Goal: Task Accomplishment & Management: Manage account settings

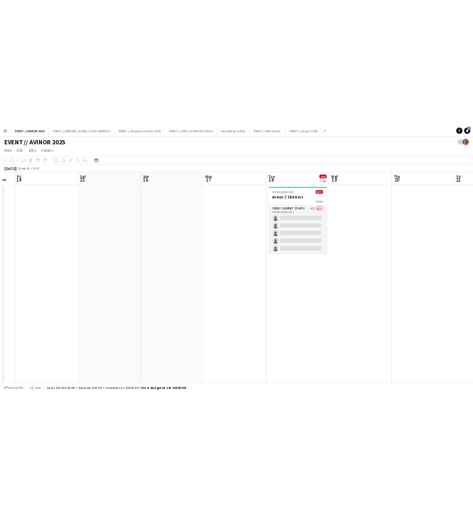
scroll to position [0, 345]
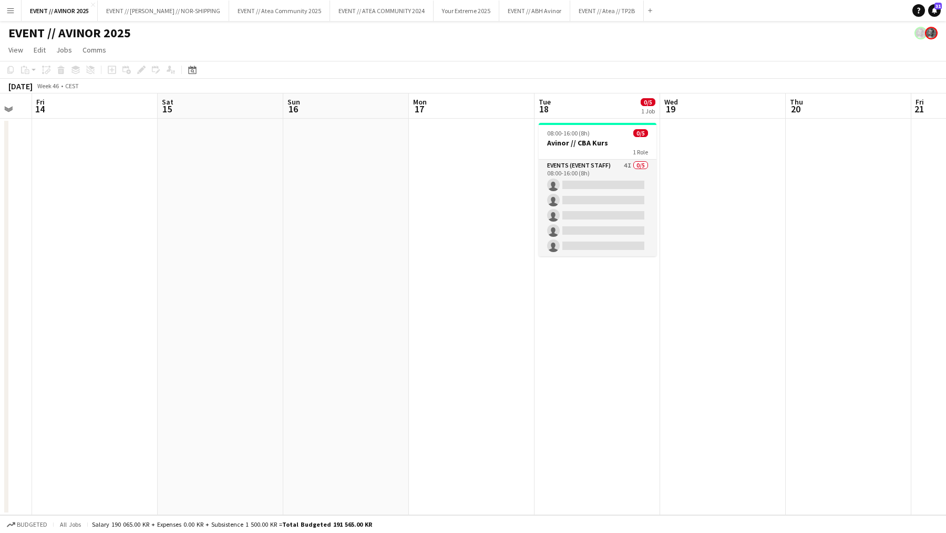
drag, startPoint x: 0, startPoint y: 194, endPoint x: 55, endPoint y: 190, distance: 54.8
click at [55, 190] on app-calendar-viewport "Tue 11 0/5 1 Job Wed 12 Thu 13 Fri 14 Sat 15 Sun 16 Mon 17 Tue 18 0/5 1 Job Wed…" at bounding box center [473, 305] width 946 height 422
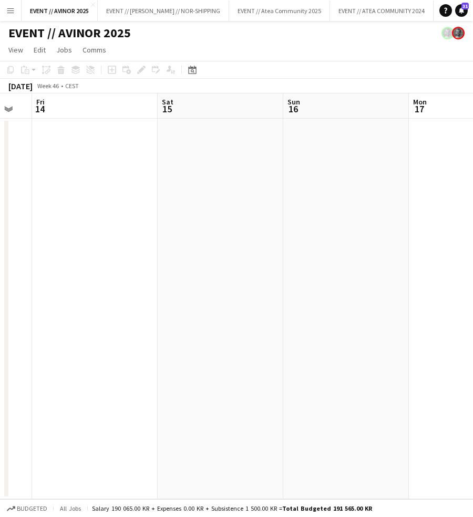
click at [14, 8] on app-icon "Menu" at bounding box center [10, 10] width 8 height 8
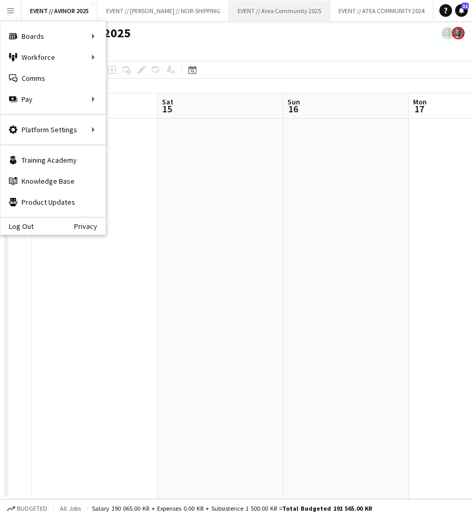
click at [262, 6] on button "EVENT // Atea Community 2025 Close" at bounding box center [279, 11] width 101 height 20
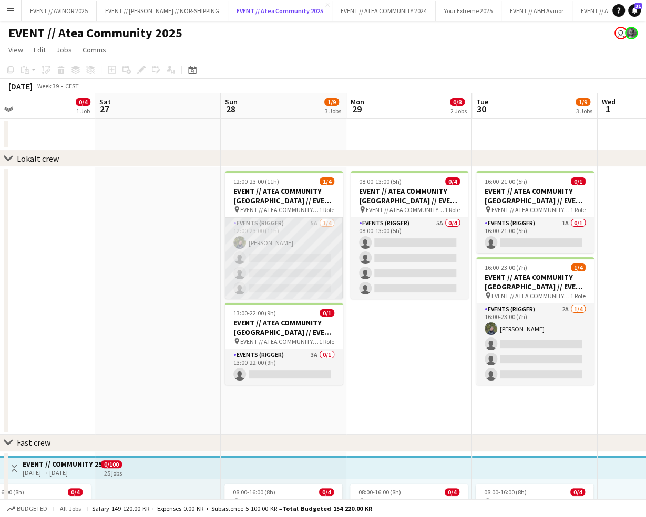
scroll to position [0, 285]
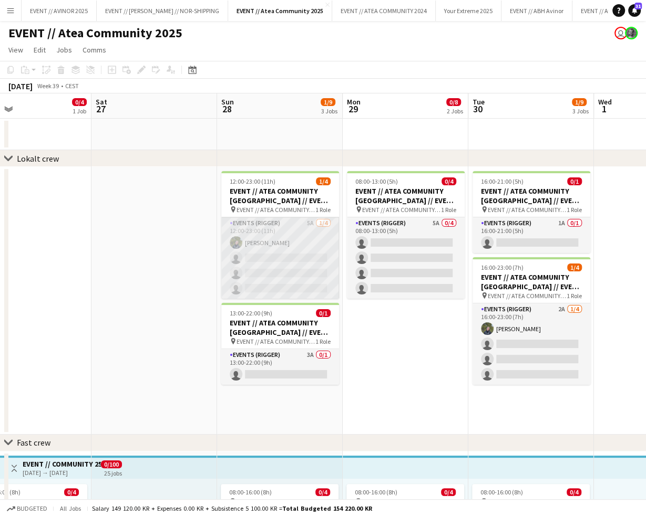
click at [282, 259] on app-card-role "Events (Rigger) 5A 1/4 12:00-23:00 (11h) Birk Sjølie single-neutral-actions sin…" at bounding box center [280, 257] width 118 height 81
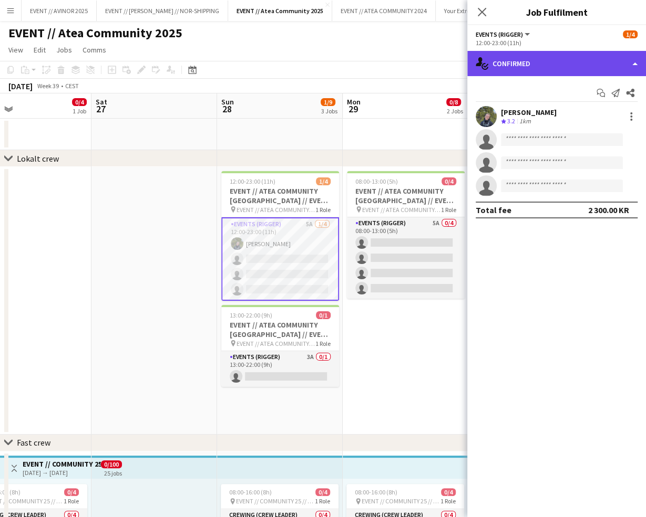
click at [565, 69] on div "single-neutral-actions-check-2 Confirmed" at bounding box center [556, 63] width 179 height 25
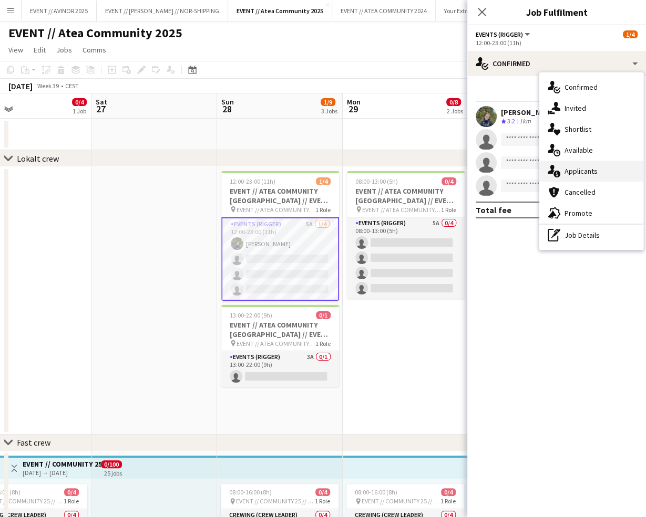
click at [583, 171] on span "Applicants" at bounding box center [580, 171] width 33 height 9
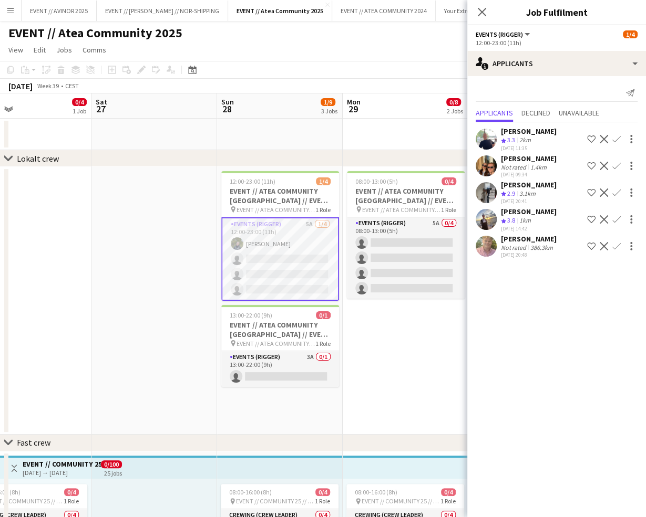
click at [617, 220] on app-icon "Confirm" at bounding box center [616, 219] width 8 height 8
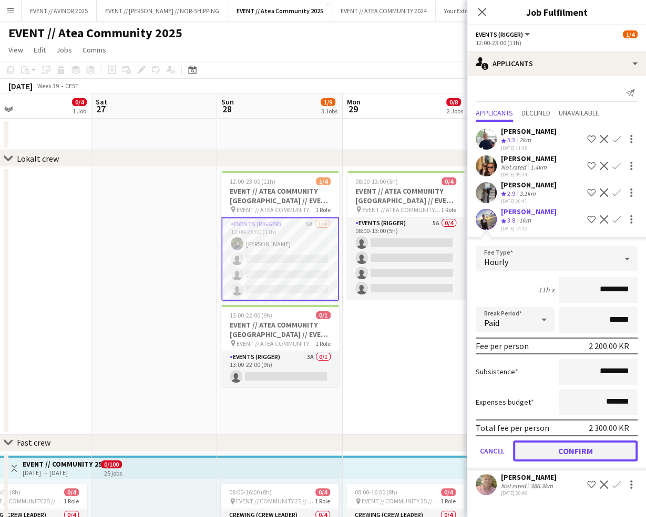
click at [592, 453] on button "Confirm" at bounding box center [575, 451] width 125 height 21
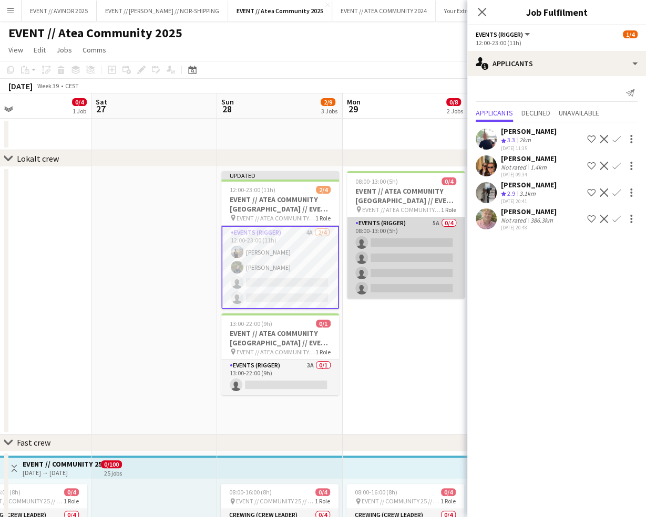
click at [412, 255] on app-card-role "Events (Rigger) 5A 0/4 08:00-13:00 (5h) single-neutral-actions single-neutral-a…" at bounding box center [406, 257] width 118 height 81
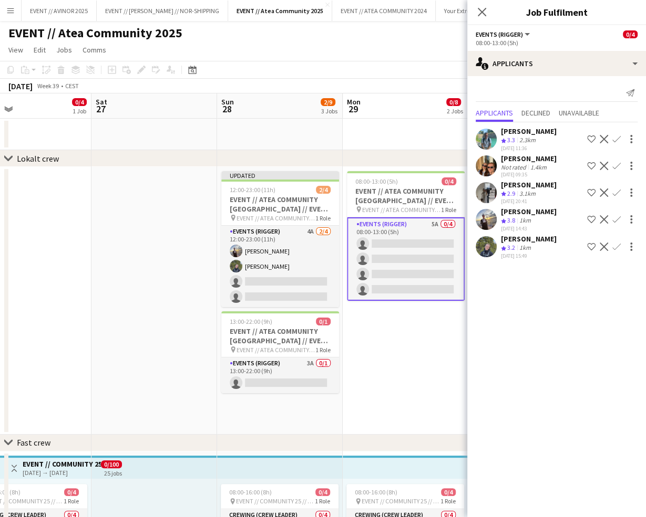
click at [615, 217] on app-icon "Confirm" at bounding box center [616, 219] width 8 height 8
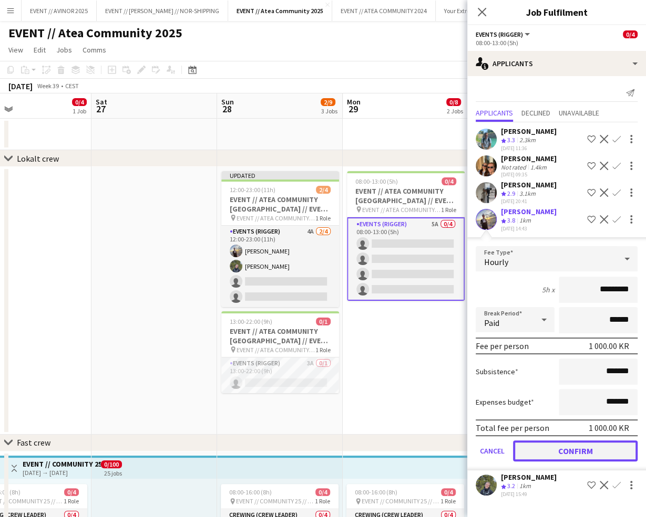
click at [586, 448] on button "Confirm" at bounding box center [575, 451] width 125 height 21
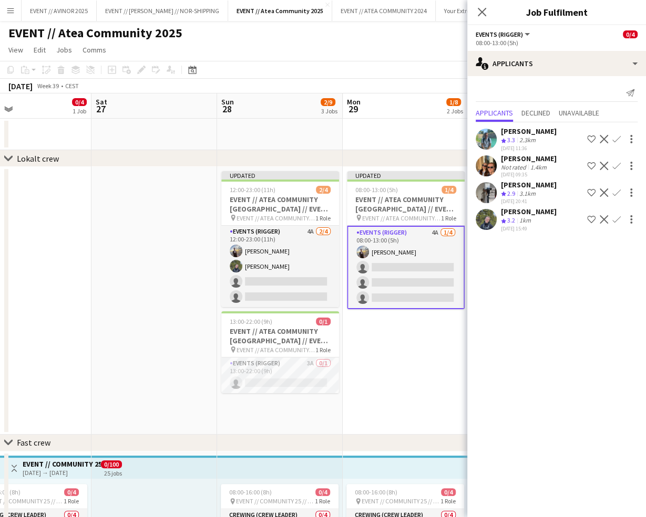
scroll to position [0, 332]
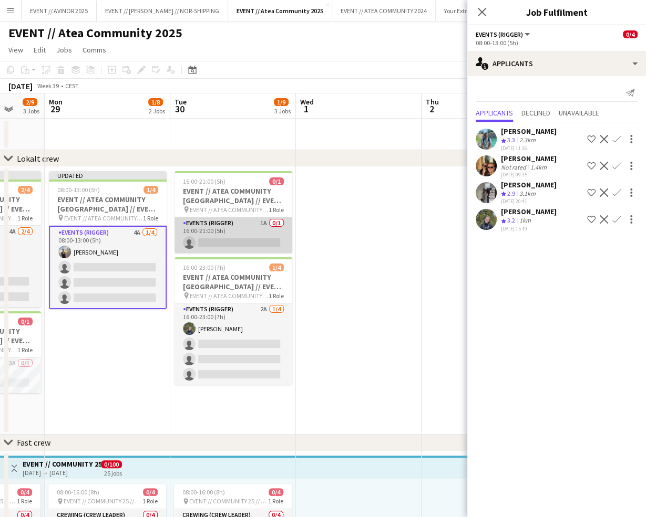
click at [250, 243] on app-card-role "Events (Rigger) 1A 0/1 16:00-21:00 (5h) single-neutral-actions" at bounding box center [233, 235] width 118 height 36
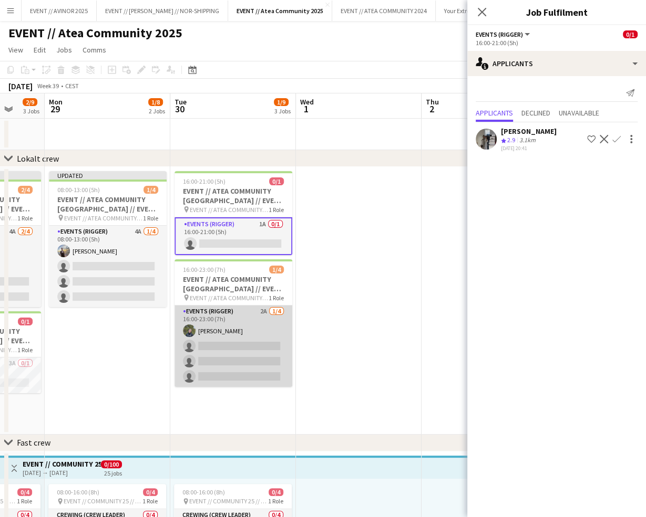
click at [223, 322] on app-card-role "Events (Rigger) 2A 1/4 16:00-23:00 (7h) Birk Sjølie single-neutral-actions sing…" at bounding box center [233, 346] width 118 height 81
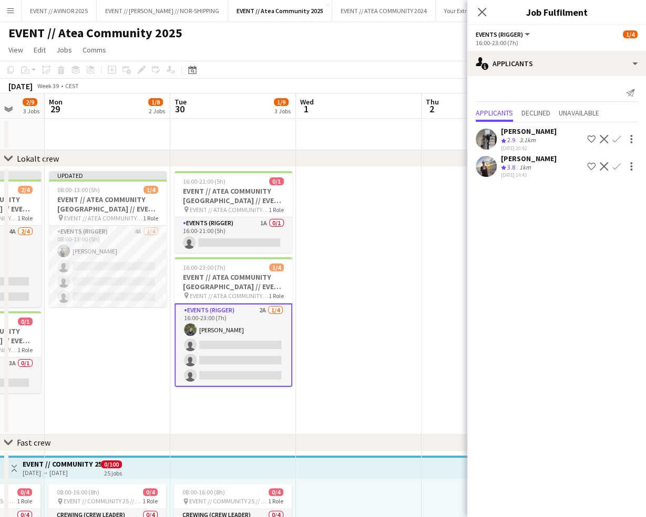
click at [612, 167] on app-icon "Confirm" at bounding box center [616, 166] width 8 height 8
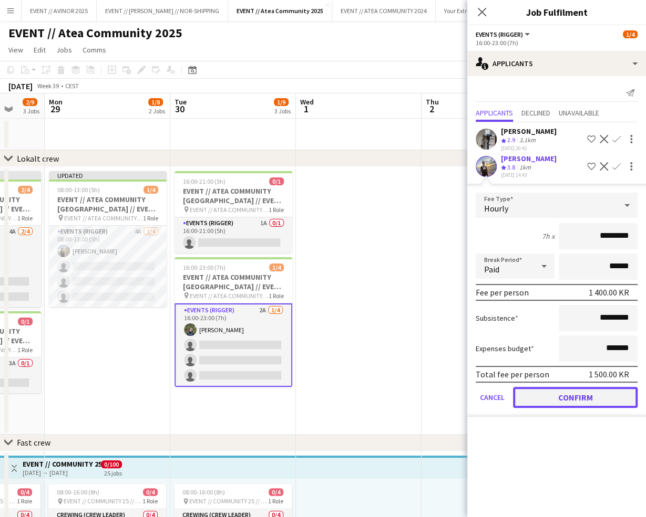
click at [562, 401] on button "Confirm" at bounding box center [575, 397] width 125 height 21
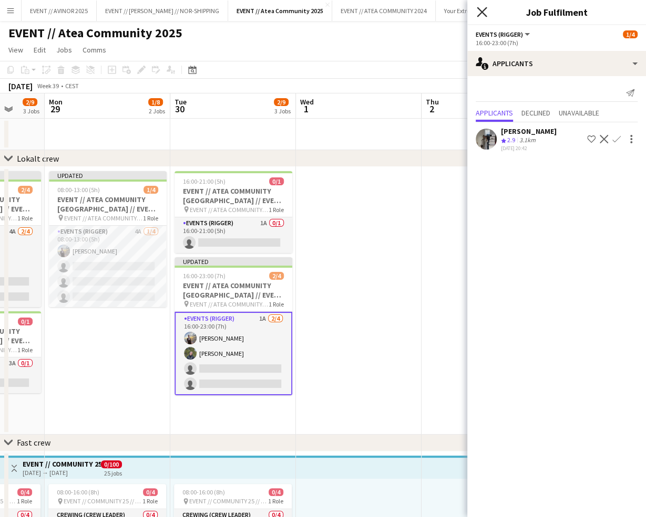
click at [480, 13] on icon at bounding box center [481, 12] width 10 height 10
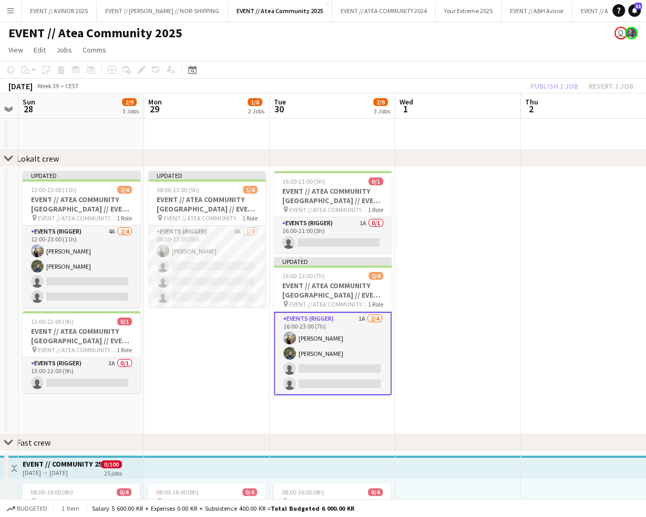
scroll to position [0, 252]
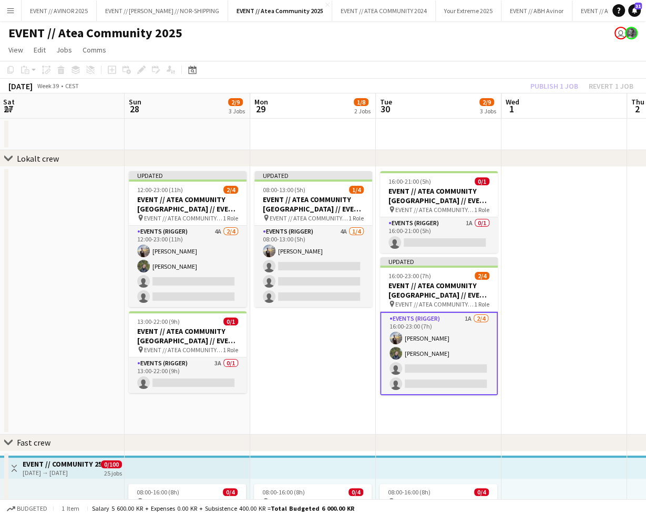
click at [364, 64] on app-toolbar "Copy Paste Paste Command V Paste with crew Command Shift V Paste linked Job Del…" at bounding box center [323, 70] width 646 height 18
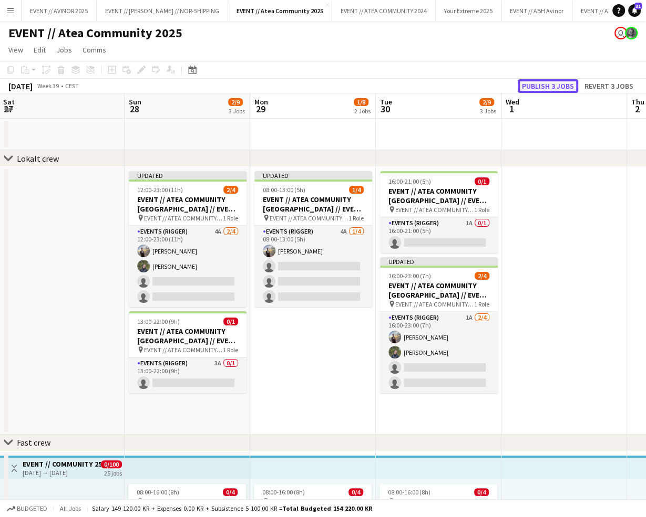
click at [546, 85] on button "Publish 3 jobs" at bounding box center [547, 86] width 60 height 14
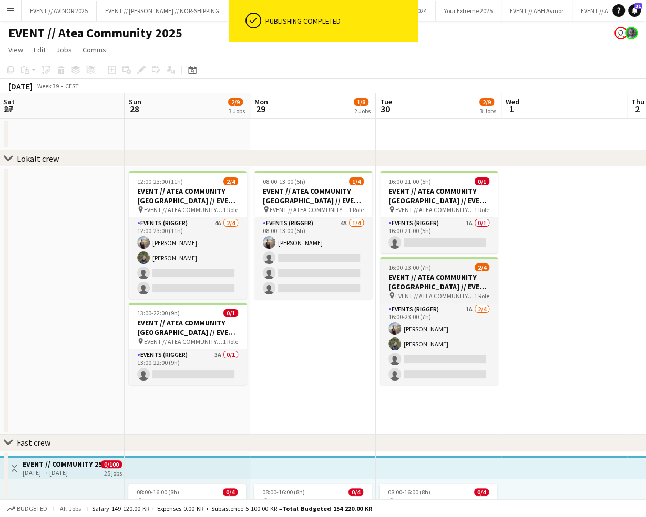
scroll to position [145, 0]
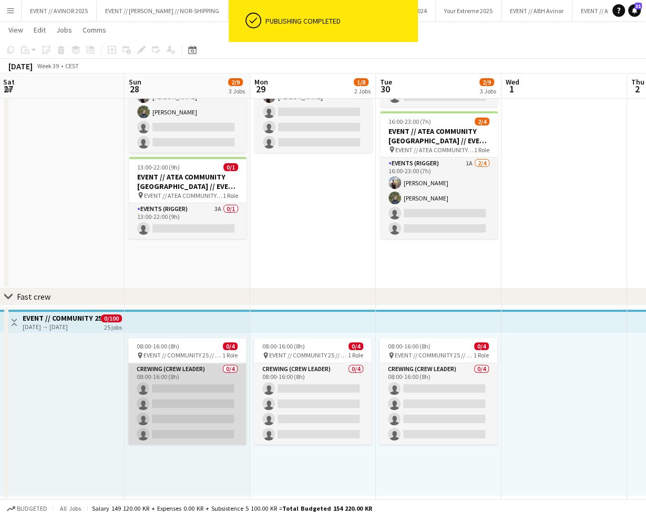
click at [225, 389] on app-card-role "Crewing (Crew Leader) 0/4 08:00-16:00 (8h) single-neutral-actions single-neutra…" at bounding box center [187, 404] width 118 height 81
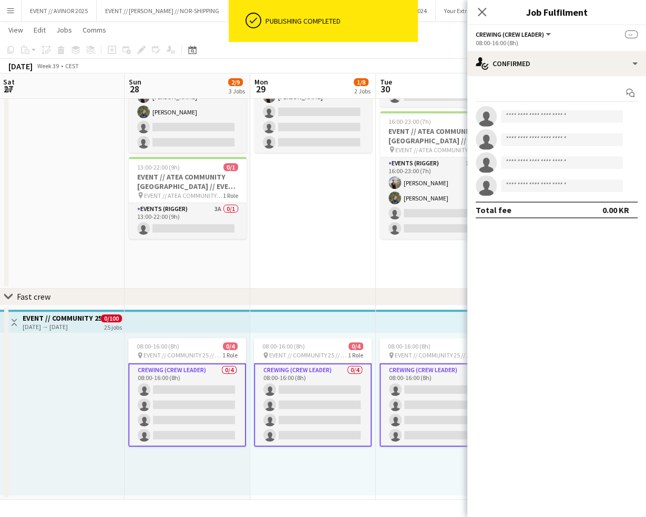
click at [225, 389] on app-card-role "Crewing (Crew Leader) 0/4 08:00-16:00 (8h) single-neutral-actions single-neutra…" at bounding box center [187, 406] width 118 height 84
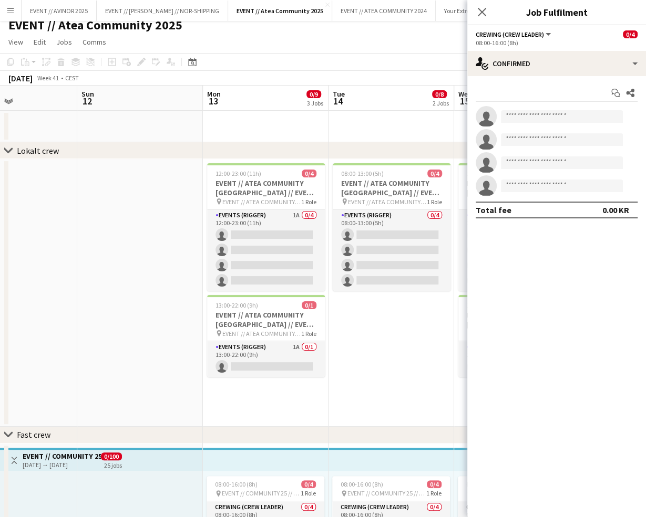
scroll to position [0, 443]
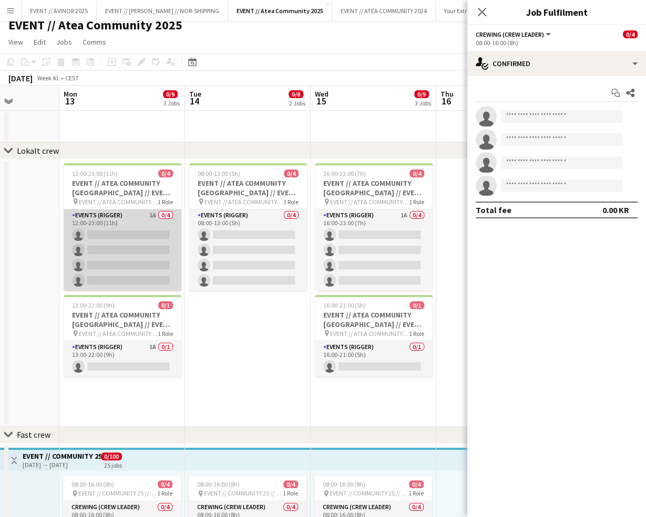
click at [150, 271] on app-card-role "Events (Rigger) 1A 0/4 12:00-23:00 (11h) single-neutral-actions single-neutral-…" at bounding box center [123, 250] width 118 height 81
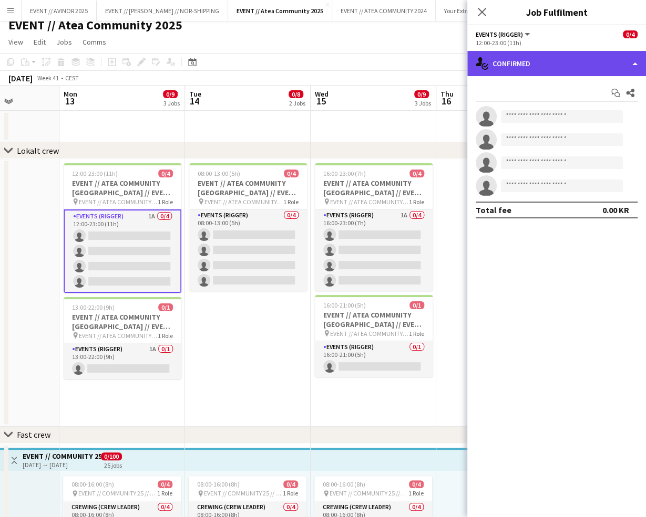
click at [558, 67] on div "single-neutral-actions-check-2 Confirmed" at bounding box center [556, 63] width 179 height 25
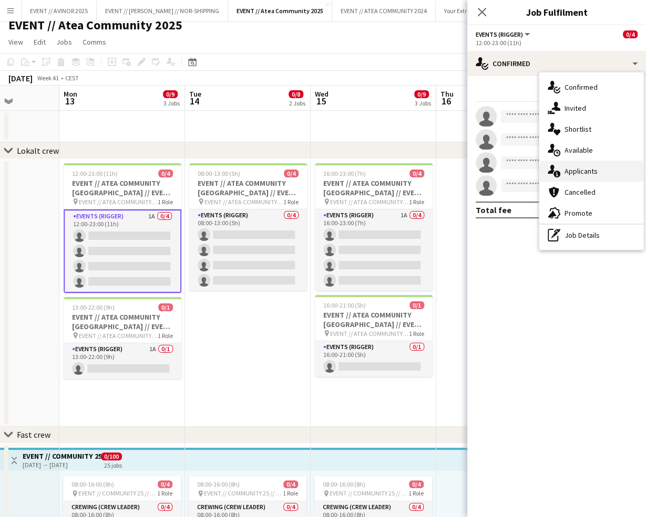
click at [592, 175] on span "Applicants" at bounding box center [580, 171] width 33 height 9
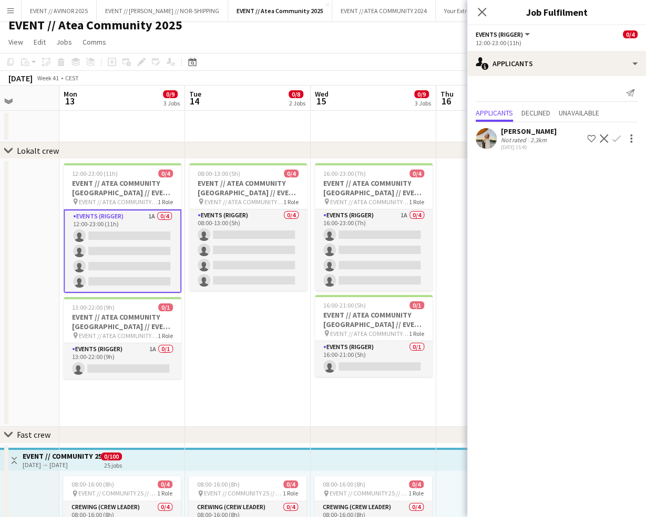
click at [532, 134] on div "Caroline Hansen" at bounding box center [529, 131] width 56 height 9
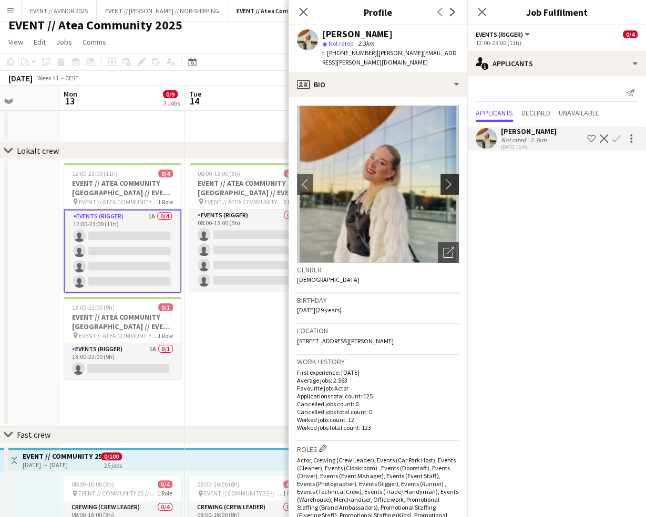
click at [450, 179] on app-icon "chevron-right" at bounding box center [451, 184] width 16 height 11
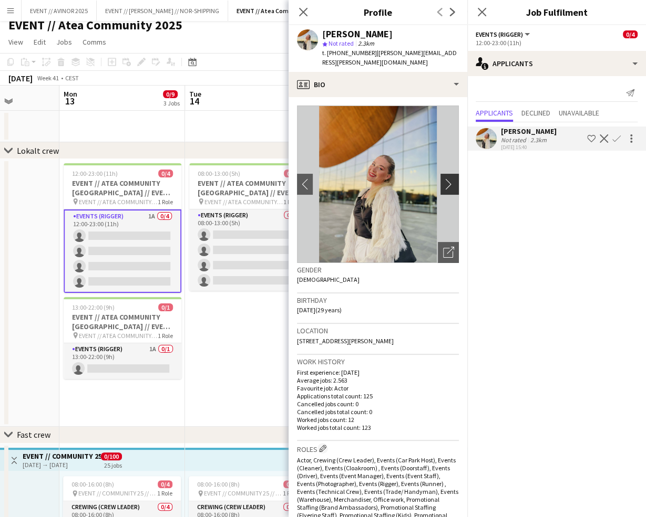
click at [448, 179] on app-icon "chevron-right" at bounding box center [451, 184] width 16 height 11
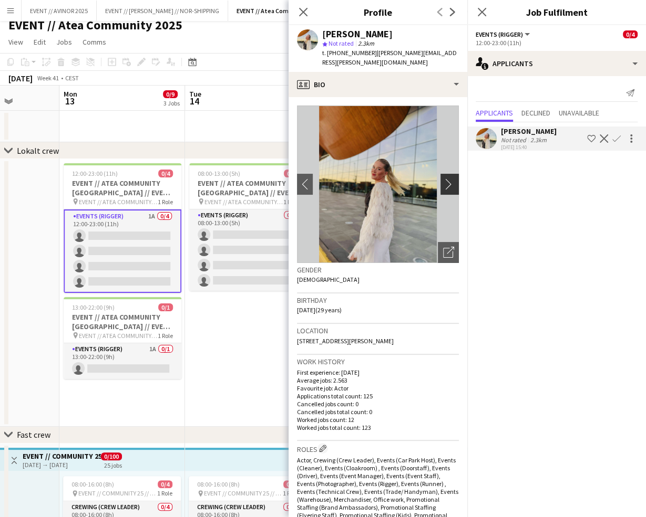
click at [448, 179] on app-icon "chevron-right" at bounding box center [451, 184] width 16 height 11
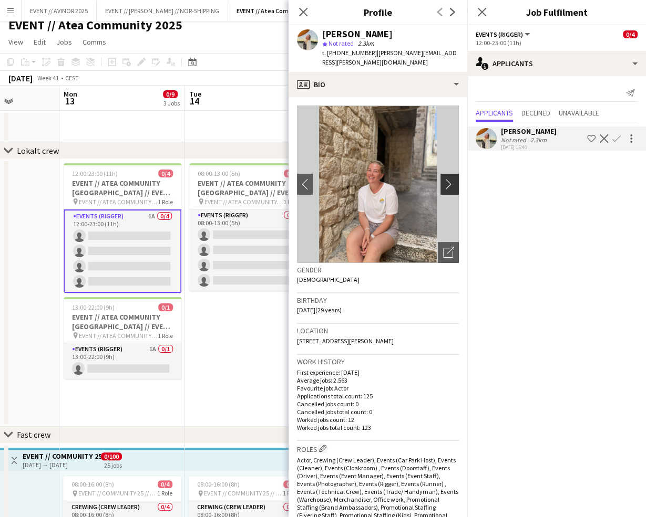
click at [448, 179] on app-icon "chevron-right" at bounding box center [451, 184] width 16 height 11
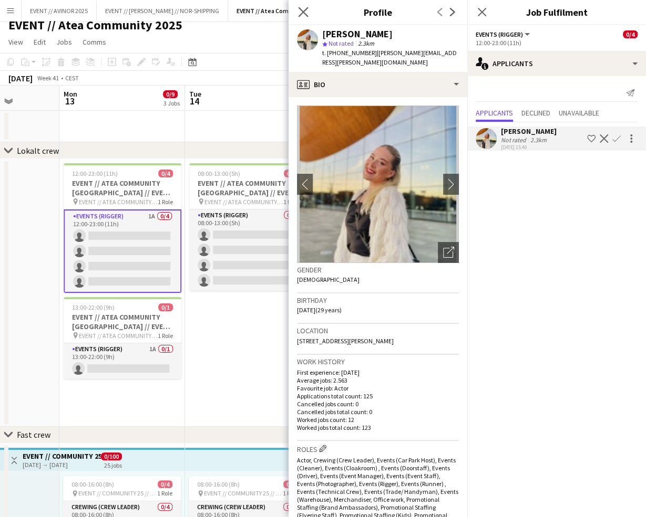
click at [298, 14] on icon "Close pop-in" at bounding box center [303, 12] width 10 height 10
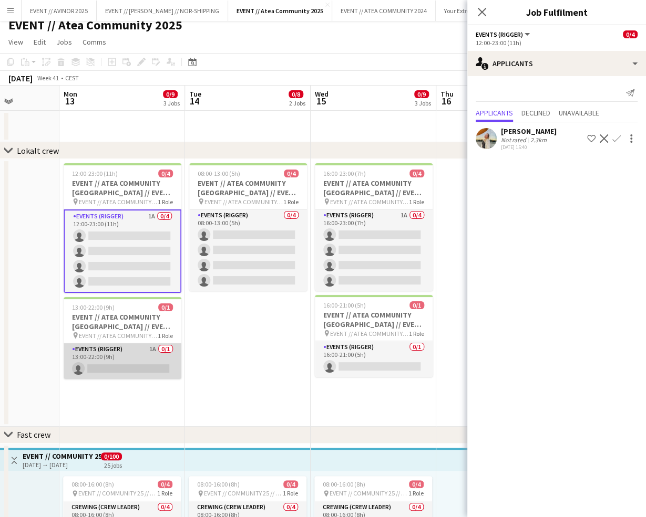
click at [142, 360] on app-card-role "Events (Rigger) 1A 0/1 13:00-22:00 (9h) single-neutral-actions" at bounding box center [123, 362] width 118 height 36
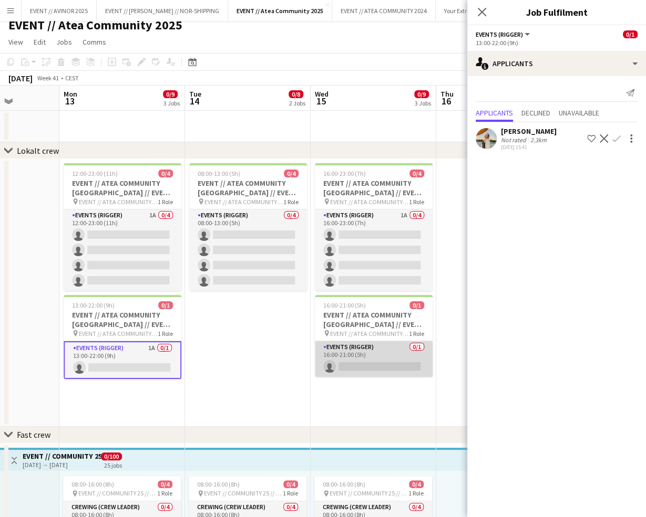
click at [375, 366] on app-card-role "Events (Rigger) 0/1 16:00-21:00 (5h) single-neutral-actions" at bounding box center [374, 359] width 118 height 36
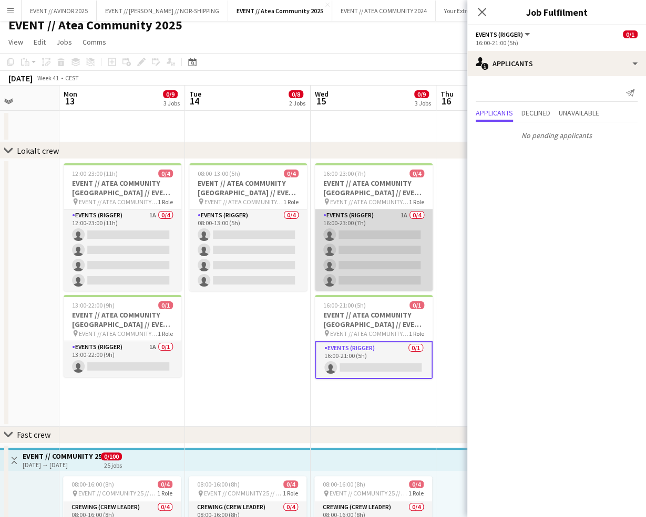
click at [372, 231] on app-card-role "Events (Rigger) 1A 0/4 16:00-23:00 (7h) single-neutral-actions single-neutral-a…" at bounding box center [374, 250] width 118 height 81
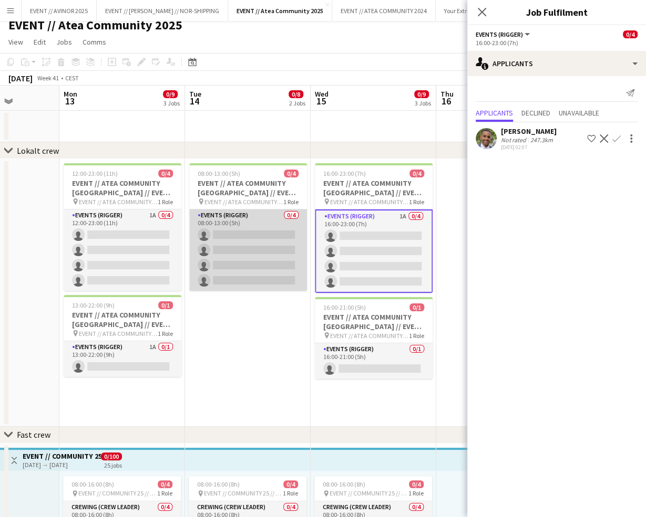
click at [279, 248] on app-card-role "Events (Rigger) 0/4 08:00-13:00 (5h) single-neutral-actions single-neutral-acti…" at bounding box center [248, 250] width 118 height 81
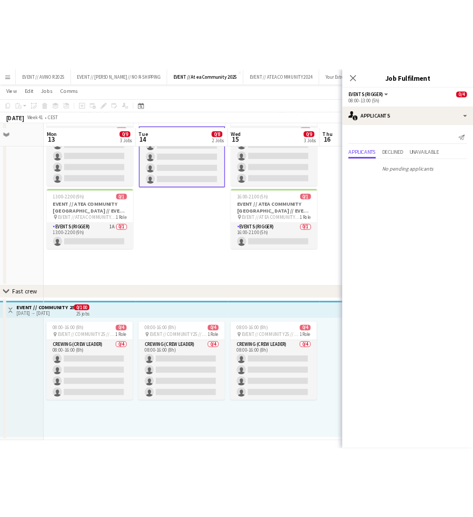
scroll to position [145, 0]
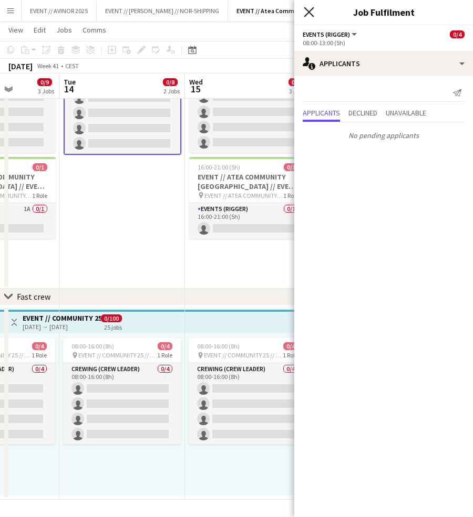
click at [309, 16] on icon "Close pop-in" at bounding box center [309, 12] width 10 height 10
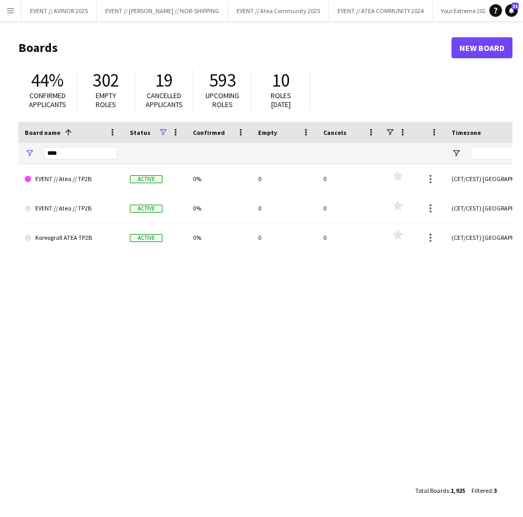
click at [12, 9] on app-icon "Menu" at bounding box center [10, 10] width 8 height 8
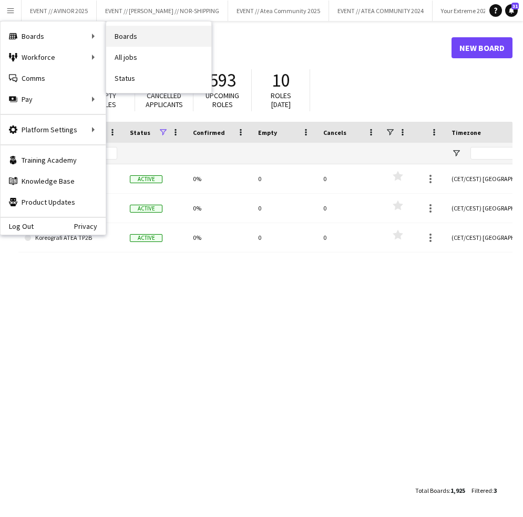
click at [113, 37] on link "Boards" at bounding box center [158, 36] width 105 height 21
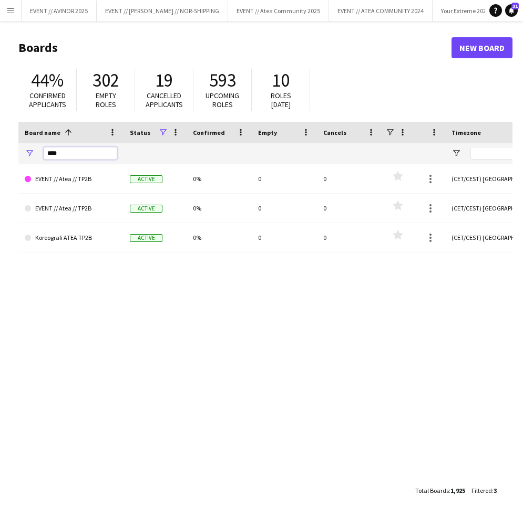
click at [76, 152] on input "****" at bounding box center [81, 153] width 74 height 13
type input "***"
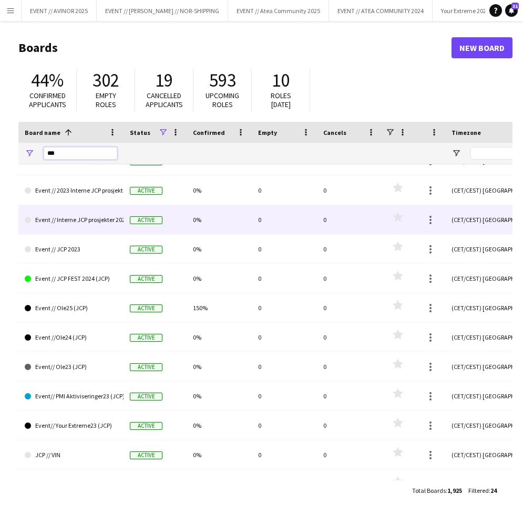
scroll to position [242, 0]
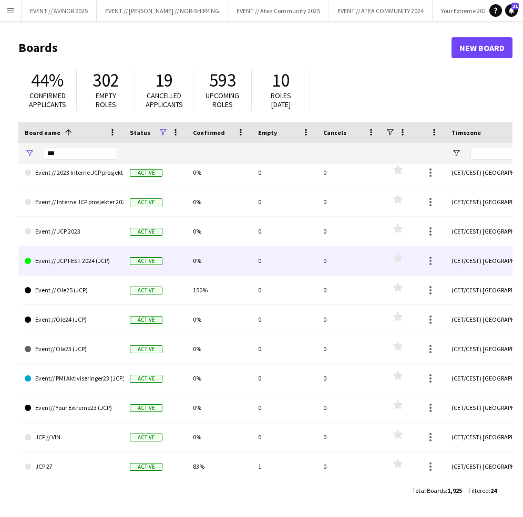
click at [87, 259] on link "Event // JCP FEST 2024 (JCP)" at bounding box center [71, 260] width 92 height 29
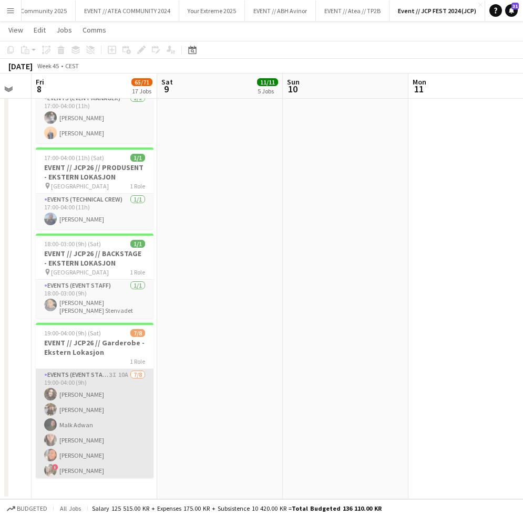
scroll to position [33, 0]
